Goal: Find specific page/section: Find specific page/section

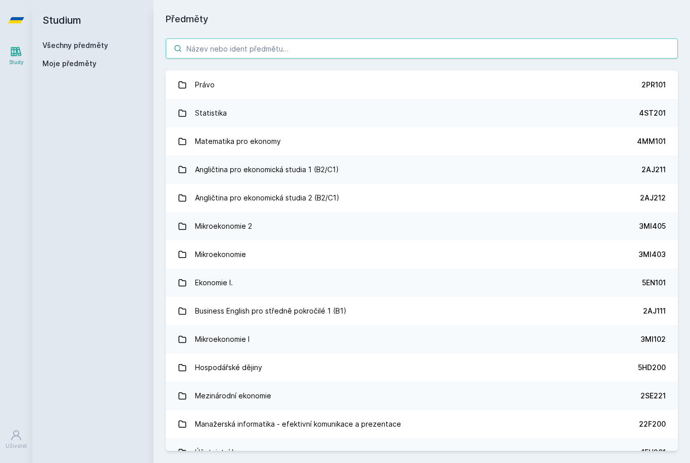
click at [431, 56] on input "search" at bounding box center [422, 48] width 512 height 20
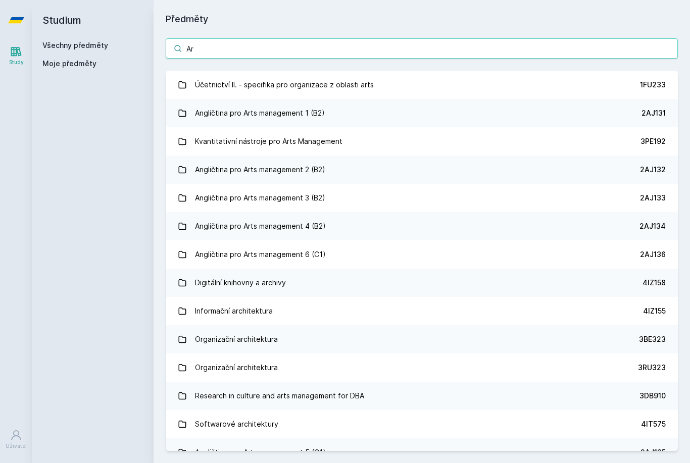
type input "A"
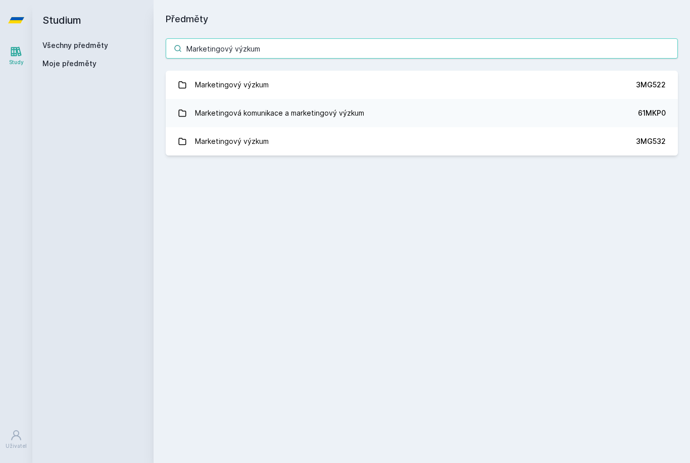
type input "Marketingový výzkum"
click at [475, 84] on link "Marketingový výzkum 3MG522" at bounding box center [422, 85] width 512 height 28
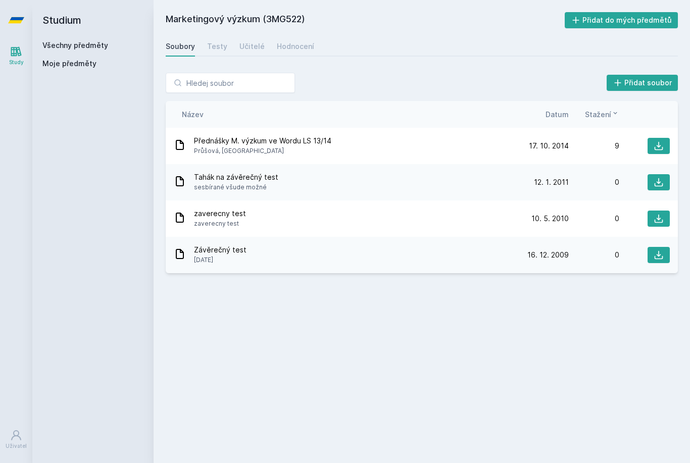
click at [218, 45] on div "Testy" at bounding box center [217, 46] width 20 height 10
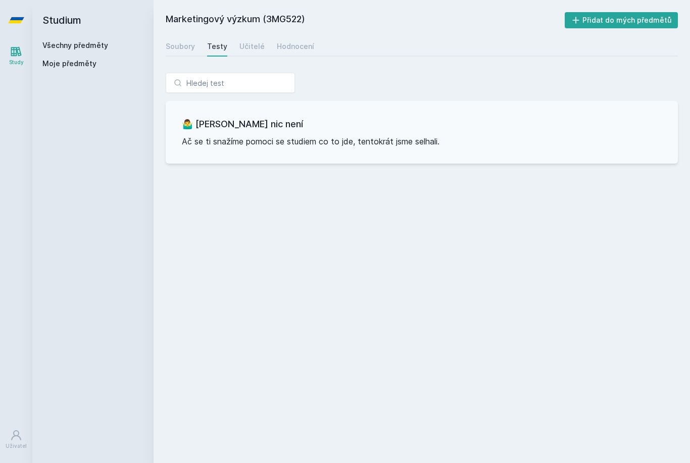
click at [260, 45] on div "Učitelé" at bounding box center [251, 46] width 25 height 10
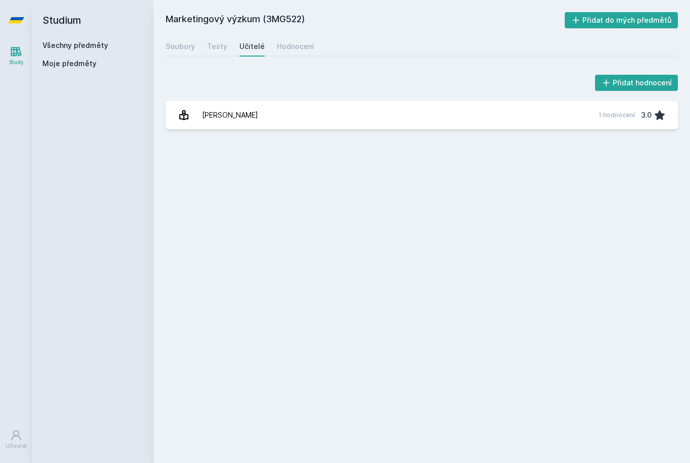
click at [302, 46] on div "Hodnocení" at bounding box center [295, 46] width 37 height 10
